Goal: Information Seeking & Learning: Learn about a topic

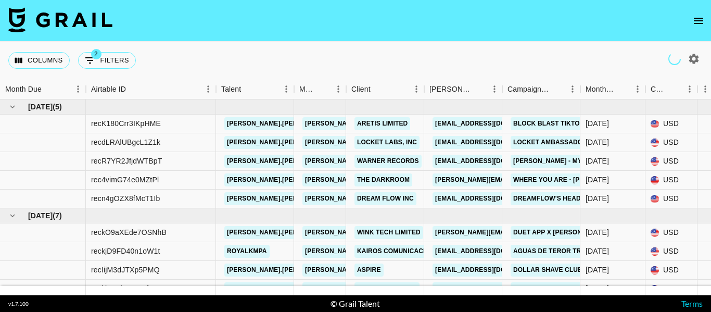
click at [699, 17] on icon "open drawer" at bounding box center [698, 21] width 12 height 12
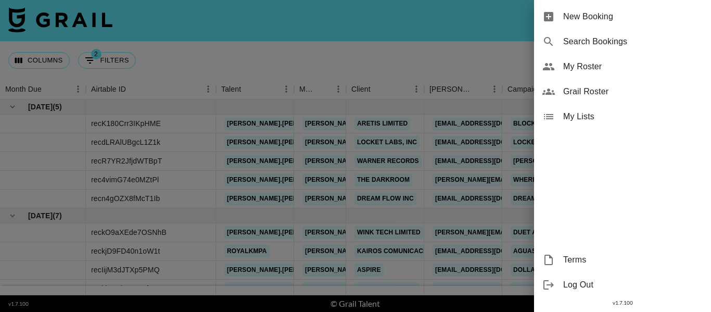
click at [599, 88] on span "Grail Roster" at bounding box center [632, 91] width 139 height 12
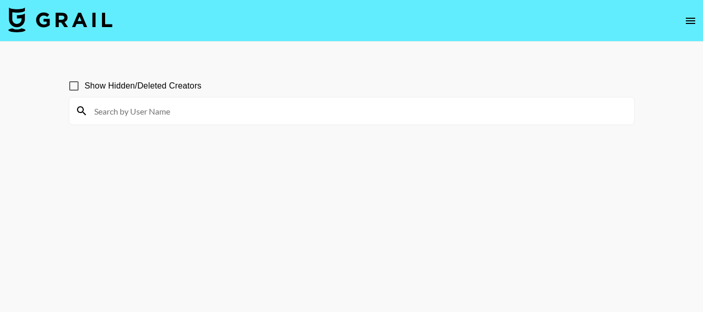
click at [168, 113] on input at bounding box center [358, 110] width 540 height 17
click at [185, 110] on input at bounding box center [358, 110] width 540 height 17
click at [223, 111] on input "@" at bounding box center [358, 110] width 540 height 17
click at [209, 110] on input "@" at bounding box center [358, 110] width 540 height 17
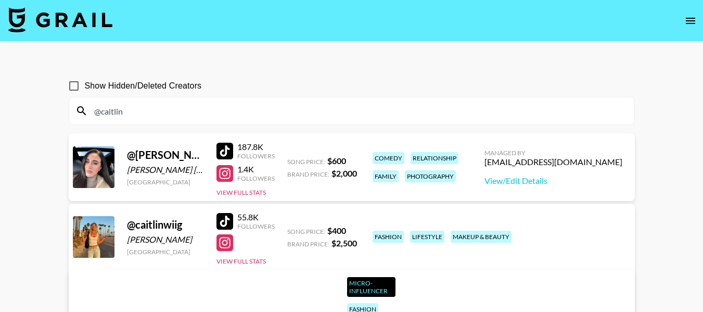
drag, startPoint x: 101, startPoint y: 111, endPoint x: 137, endPoint y: 108, distance: 35.5
click at [137, 108] on input "@caitlin" at bounding box center [358, 110] width 540 height 17
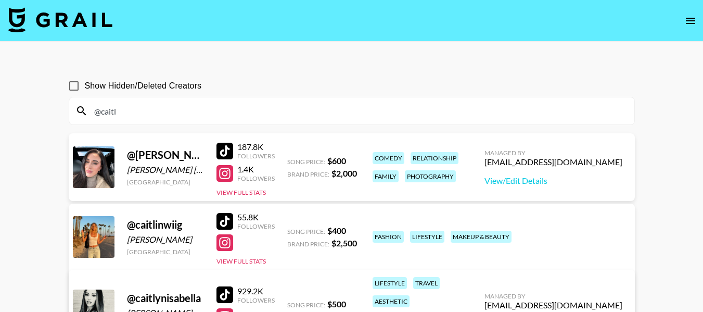
type input "@caitl"
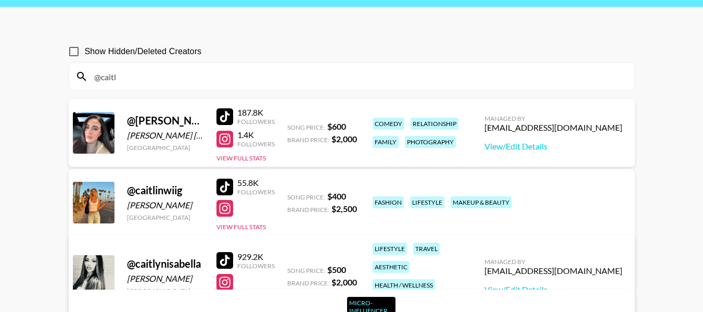
scroll to position [52, 0]
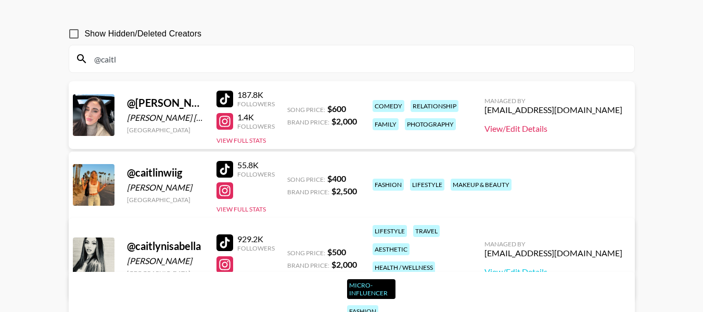
click at [586, 127] on link "View/Edit Details" at bounding box center [553, 128] width 138 height 10
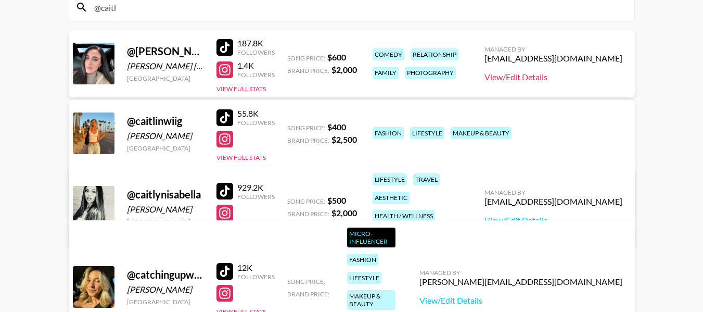
scroll to position [46, 0]
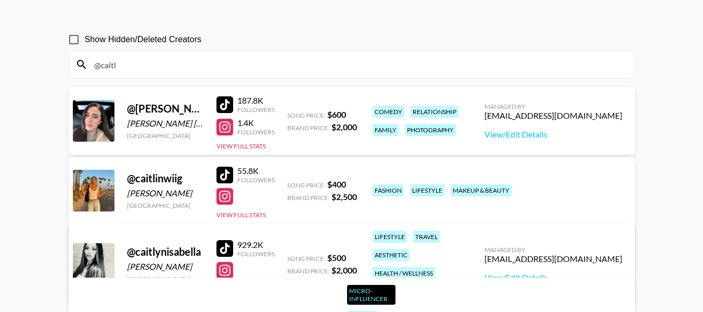
click at [586, 117] on div "[EMAIL_ADDRESS][DOMAIN_NAME]" at bounding box center [553, 115] width 138 height 10
copy div "[EMAIL_ADDRESS][DOMAIN_NAME]"
click at [346, 31] on div "Show Hidden/Deleted Creators" at bounding box center [352, 40] width 566 height 22
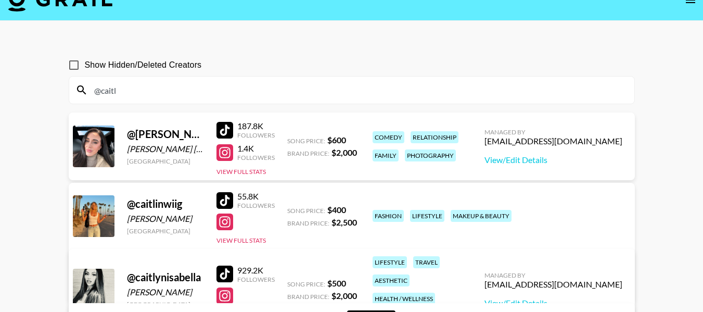
scroll to position [0, 0]
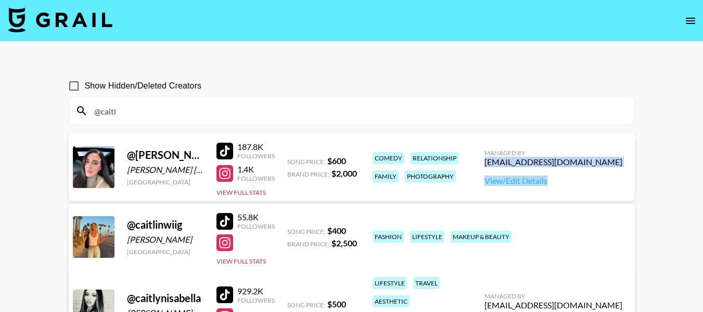
drag, startPoint x: 548, startPoint y: 161, endPoint x: 625, endPoint y: 168, distance: 76.7
click at [625, 168] on div "Managed By [EMAIL_ADDRESS][DOMAIN_NAME] View/Edit Details" at bounding box center [553, 167] width 155 height 54
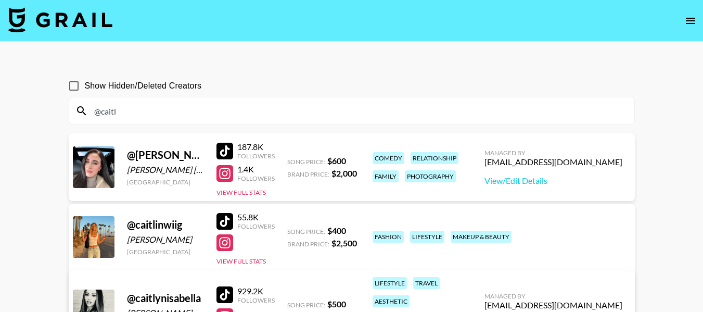
click at [633, 156] on div "@ caitlin.[PERSON_NAME] [PERSON_NAME] [GEOGRAPHIC_DATA] 187.8K Followers 1.4K F…" at bounding box center [352, 167] width 566 height 68
click at [619, 161] on div "[EMAIL_ADDRESS][DOMAIN_NAME]" at bounding box center [553, 162] width 138 height 10
copy div "[EMAIL_ADDRESS][DOMAIN_NAME]"
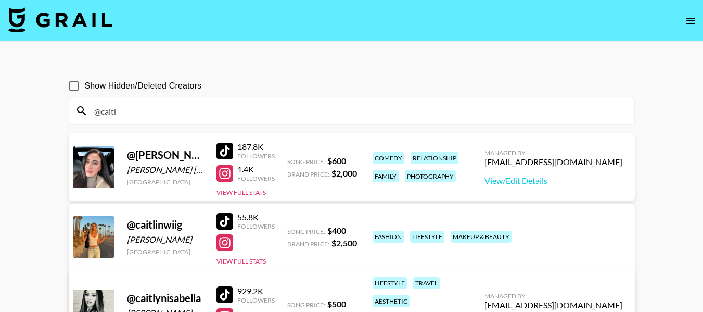
click at [264, 110] on input "@caitl" at bounding box center [358, 110] width 540 height 17
click at [264, 109] on input "@caitl" at bounding box center [358, 110] width 540 height 17
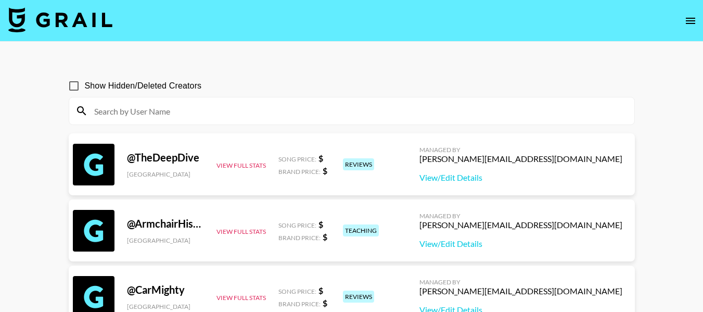
click at [273, 70] on section "Show Hidden/Deleted Creators" at bounding box center [352, 96] width 566 height 58
click at [694, 24] on icon "open drawer" at bounding box center [690, 21] width 12 height 12
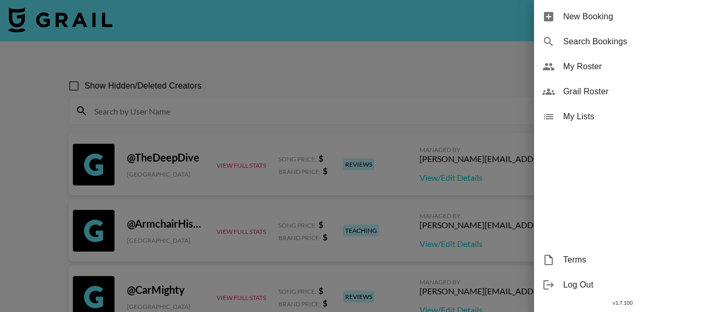
click at [414, 76] on div at bounding box center [355, 156] width 711 height 312
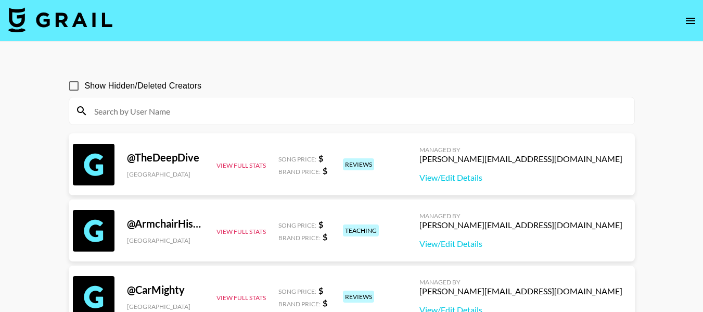
click at [160, 109] on input at bounding box center [358, 110] width 540 height 17
click at [444, 80] on div "Show Hidden/Deleted Creators" at bounding box center [352, 86] width 566 height 22
click at [688, 22] on icon "open drawer" at bounding box center [690, 21] width 12 height 12
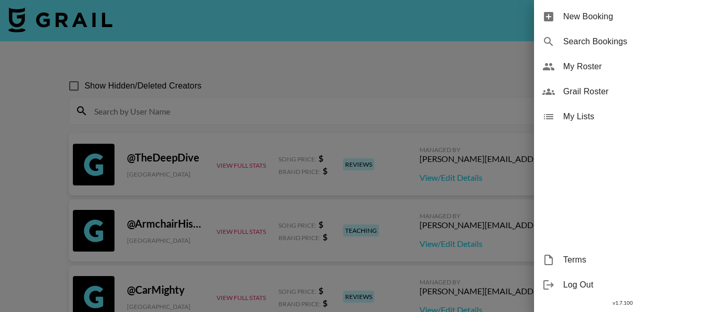
click at [575, 91] on span "Grail Roster" at bounding box center [632, 91] width 139 height 12
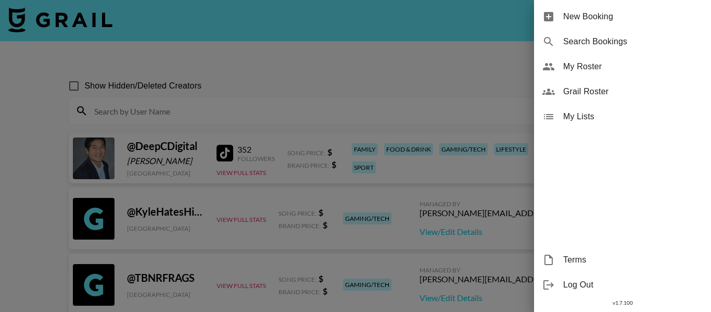
click at [269, 74] on div at bounding box center [355, 156] width 711 height 312
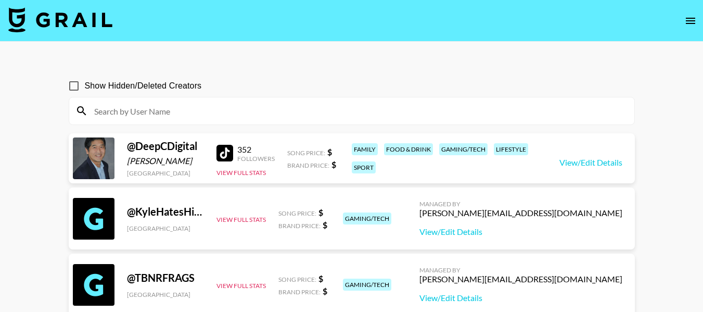
click at [254, 111] on input at bounding box center [358, 110] width 540 height 17
paste input "[EMAIL_ADDRESS][DOMAIN_NAME]"
type input "[EMAIL_ADDRESS][DOMAIN_NAME]"
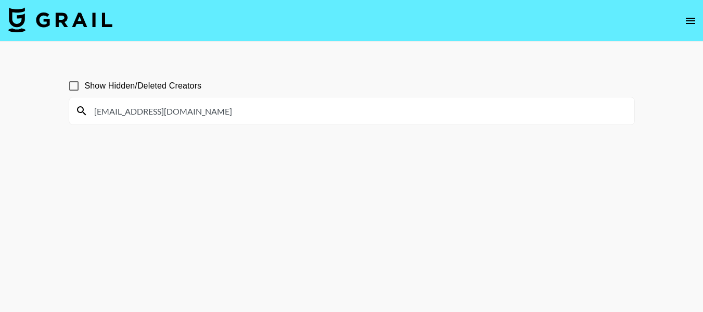
click at [248, 109] on input "[EMAIL_ADDRESS][DOMAIN_NAME]" at bounding box center [358, 110] width 540 height 17
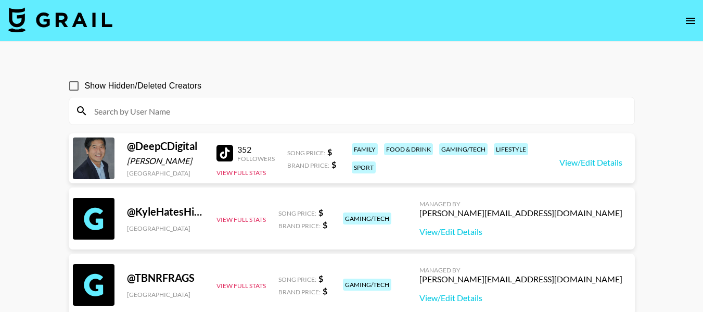
click at [694, 20] on icon "open drawer" at bounding box center [690, 21] width 12 height 12
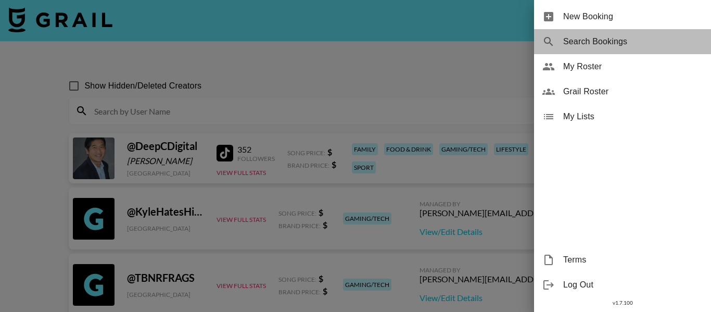
click at [592, 40] on span "Search Bookings" at bounding box center [632, 41] width 139 height 12
select select "id"
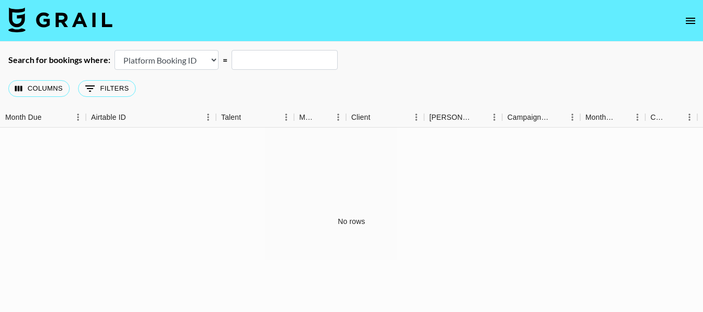
click at [269, 62] on input "text" at bounding box center [284, 60] width 106 height 20
click at [690, 18] on icon "open drawer" at bounding box center [690, 21] width 9 height 6
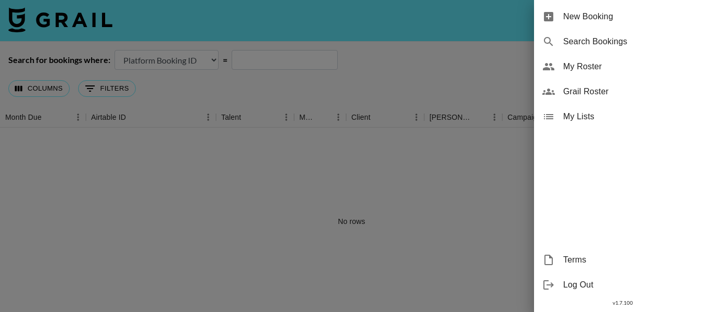
click at [569, 112] on span "My Lists" at bounding box center [632, 116] width 139 height 12
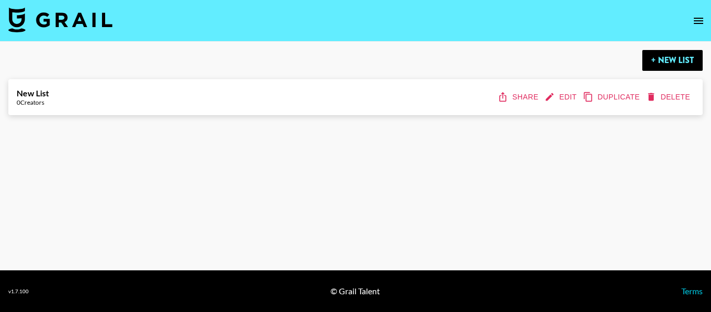
click at [697, 21] on icon "open drawer" at bounding box center [698, 21] width 12 height 12
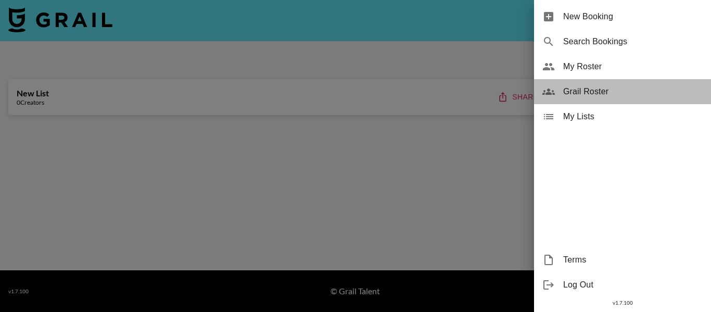
click at [606, 93] on span "Grail Roster" at bounding box center [632, 91] width 139 height 12
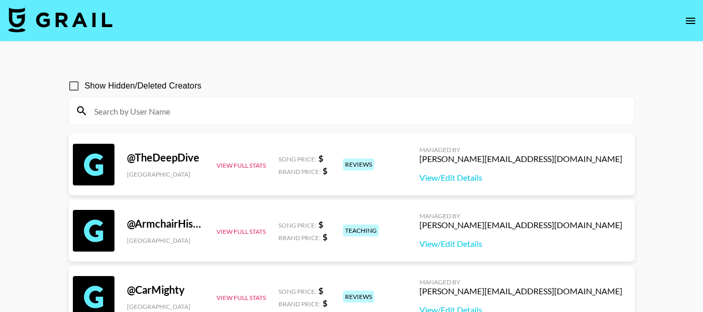
click at [170, 113] on input at bounding box center [358, 110] width 540 height 17
click at [632, 88] on div "Show Hidden/Deleted Creators" at bounding box center [352, 86] width 566 height 22
click at [85, 17] on img at bounding box center [60, 19] width 104 height 25
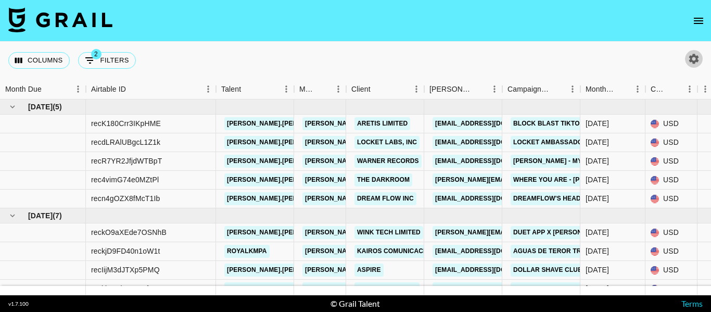
click at [693, 59] on icon "button" at bounding box center [693, 59] width 12 height 12
select select "[DATE]"
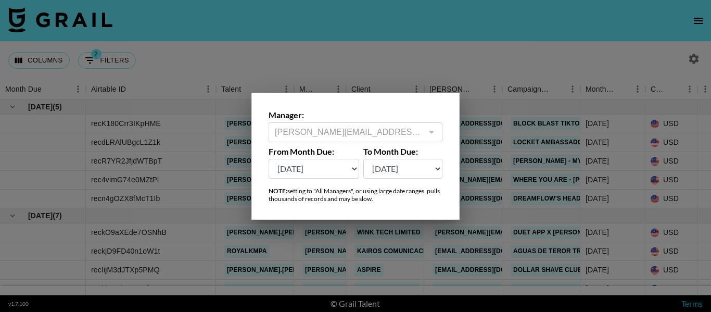
click at [602, 56] on div at bounding box center [355, 156] width 711 height 312
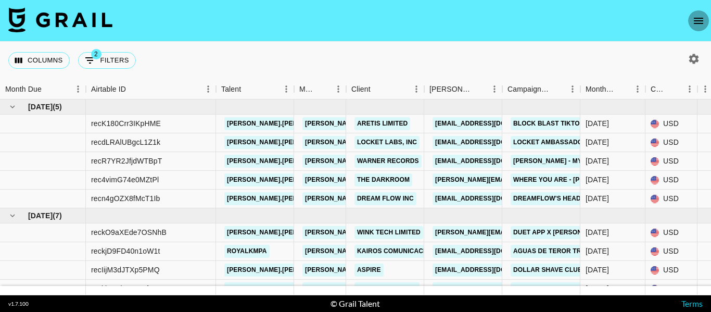
click at [703, 19] on icon "open drawer" at bounding box center [698, 21] width 12 height 12
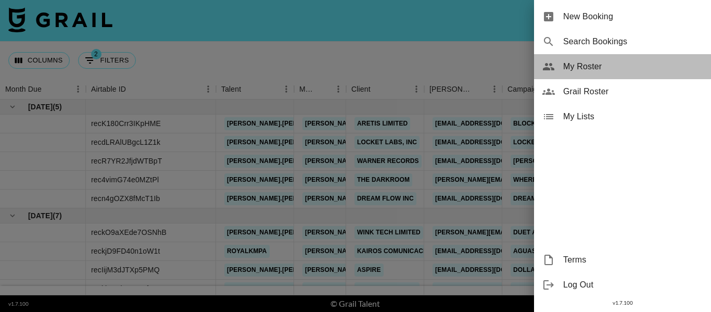
click at [583, 72] on span "My Roster" at bounding box center [632, 66] width 139 height 12
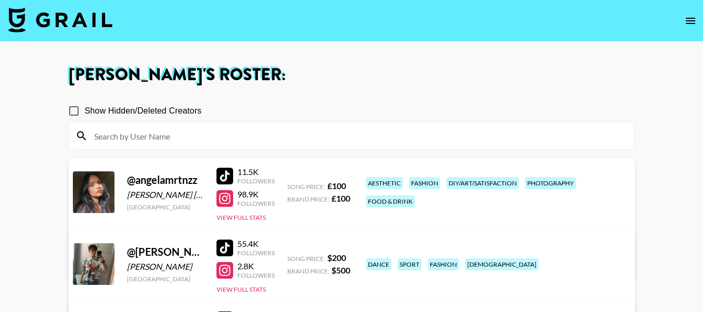
click at [689, 17] on icon "open drawer" at bounding box center [690, 21] width 12 height 12
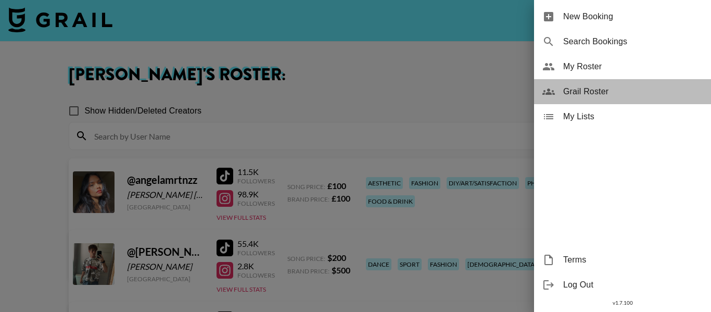
click at [609, 89] on span "Grail Roster" at bounding box center [632, 91] width 139 height 12
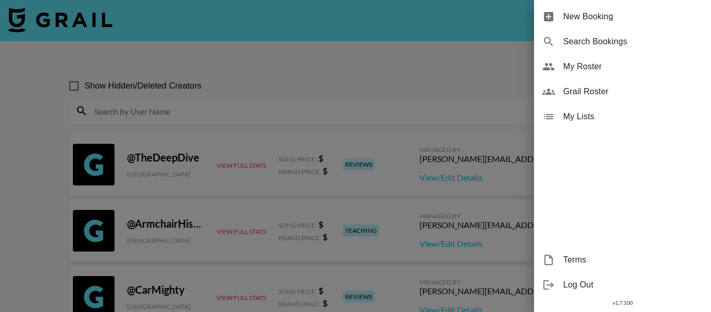
click at [315, 61] on div at bounding box center [355, 156] width 711 height 312
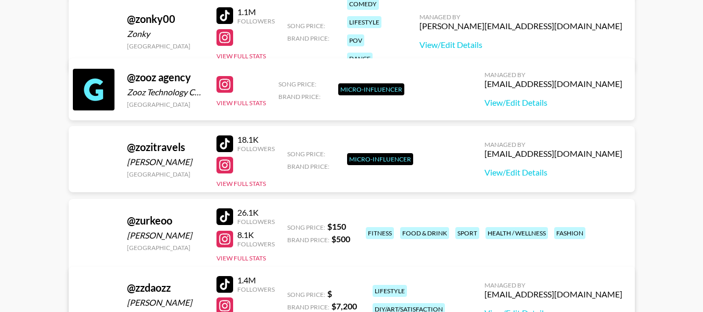
scroll to position [1218237, 0]
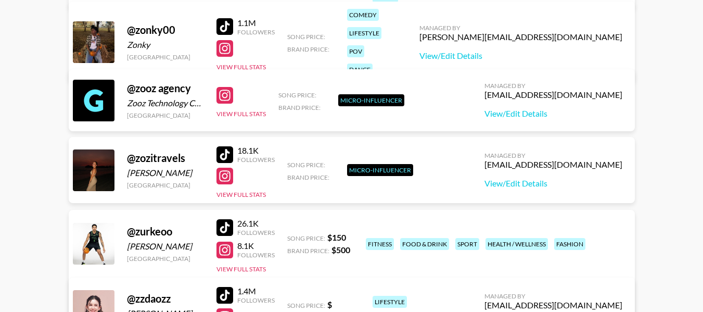
click at [422, 238] on div "food & drink" at bounding box center [424, 244] width 49 height 12
drag, startPoint x: 422, startPoint y: 231, endPoint x: 566, endPoint y: 231, distance: 144.1
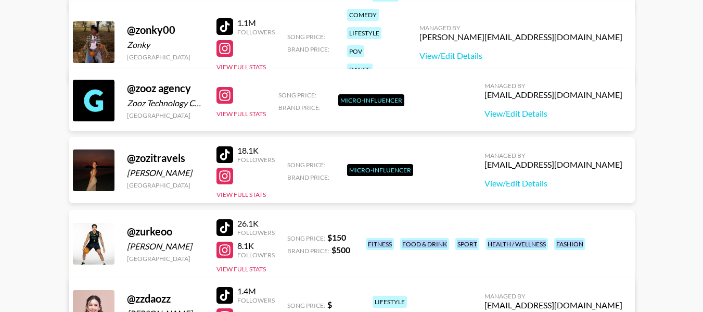
click at [422, 238] on div "food & drink" at bounding box center [424, 244] width 49 height 12
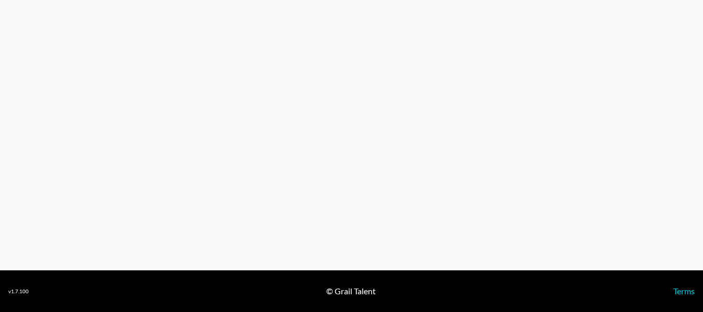
scroll to position [0, 0]
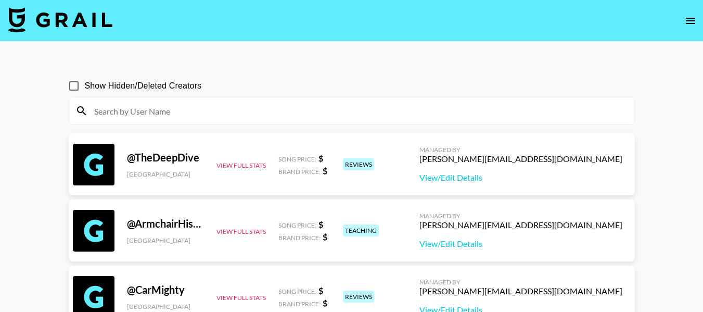
click at [185, 110] on input at bounding box center [358, 110] width 540 height 17
click at [191, 115] on input at bounding box center [358, 110] width 540 height 17
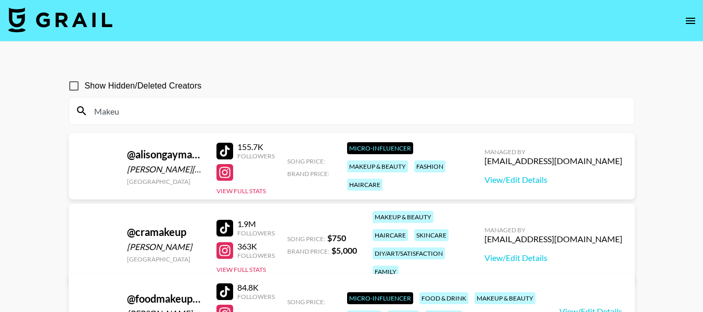
type input "Makeup"
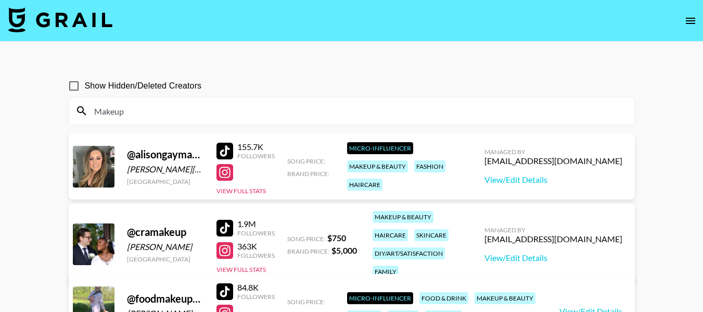
click at [149, 108] on input "Makeup" at bounding box center [358, 110] width 540 height 17
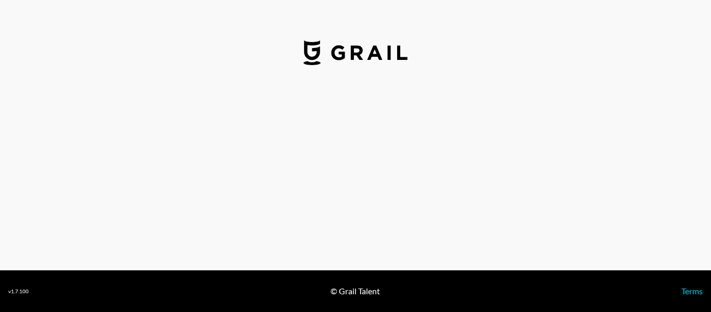
select select "USD"
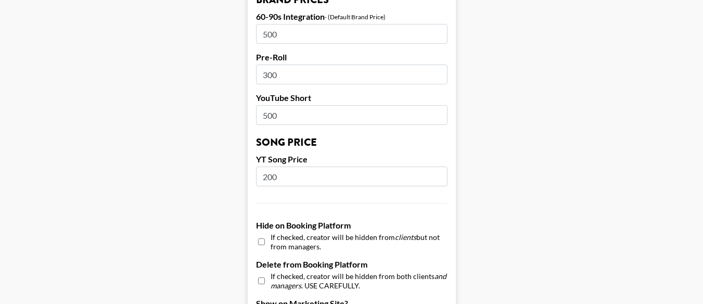
scroll to position [832, 0]
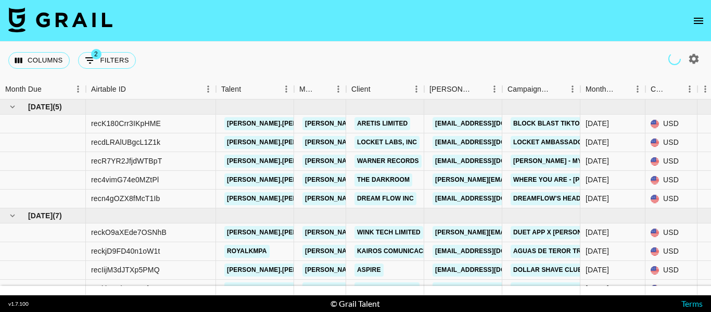
click at [694, 18] on icon "open drawer" at bounding box center [698, 21] width 12 height 12
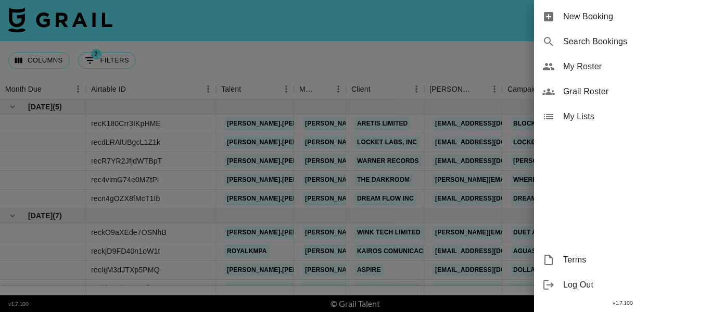
click at [583, 89] on span "Grail Roster" at bounding box center [632, 91] width 139 height 12
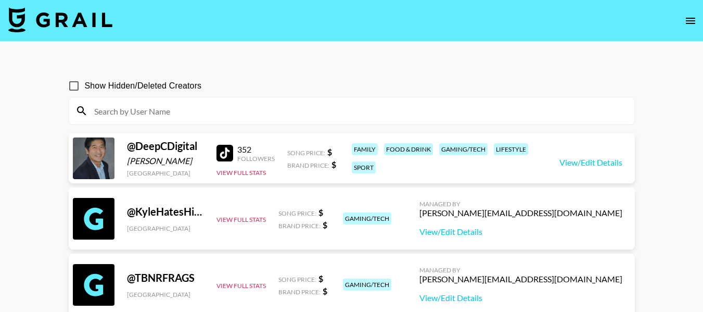
click at [172, 84] on span "Show Hidden/Deleted Creators" at bounding box center [143, 86] width 117 height 12
click at [85, 84] on input "Show Hidden/Deleted Creators" at bounding box center [74, 86] width 22 height 22
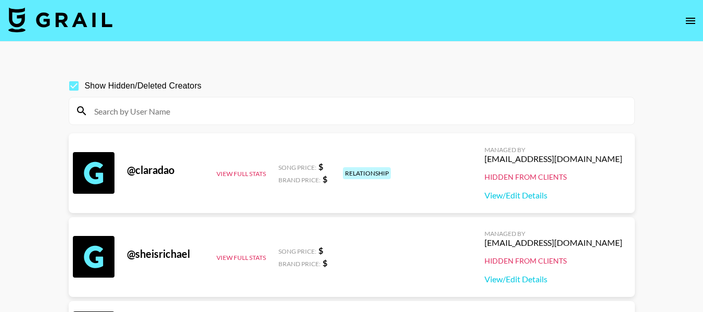
click at [172, 84] on span "Show Hidden/Deleted Creators" at bounding box center [143, 86] width 117 height 12
click at [85, 84] on input "Show Hidden/Deleted Creators" at bounding box center [74, 86] width 22 height 22
checkbox input "false"
